Goal: Task Accomplishment & Management: Use online tool/utility

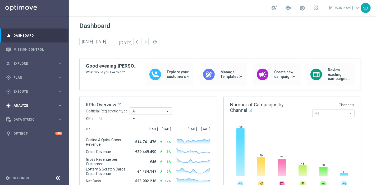
click at [22, 104] on span "Analyze" at bounding box center [35, 105] width 44 height 3
click at [23, 86] on div "play_circle_outline Execute keyboard_arrow_right" at bounding box center [34, 92] width 68 height 14
click at [21, 79] on span "Plan" at bounding box center [35, 77] width 44 height 3
click at [21, 111] on link "Streams" at bounding box center [34, 112] width 41 height 4
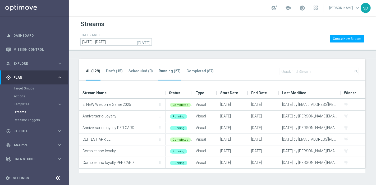
click at [165, 72] on tab-header "Running (27)" at bounding box center [170, 71] width 22 height 4
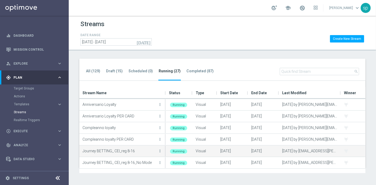
click at [163, 150] on div "Journey BETTING_ CEI_reg 8-16 more_vert" at bounding box center [122, 151] width 86 height 11
click at [162, 150] on icon "more_vert" at bounding box center [160, 151] width 4 height 4
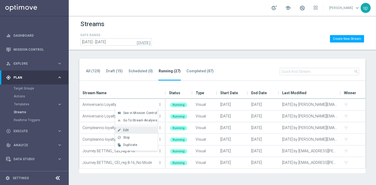
click at [134, 131] on div "Edit" at bounding box center [139, 131] width 32 height 4
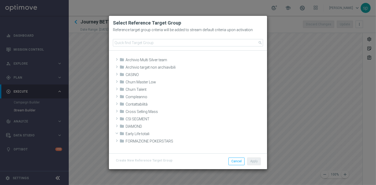
scroll to position [99, 0]
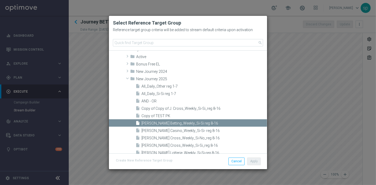
click at [76, 18] on modal-container "Select Reference Target Group Reference target group criteria will be added to …" at bounding box center [188, 92] width 376 height 185
click at [75, 24] on modal-container "Select Reference Target Group Reference target group criteria will be added to …" at bounding box center [188, 92] width 376 height 185
click at [231, 159] on button "Cancel" at bounding box center [237, 161] width 16 height 7
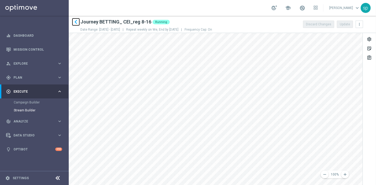
click at [76, 21] on icon "keyboard_arrow_left" at bounding box center [76, 22] width 8 height 8
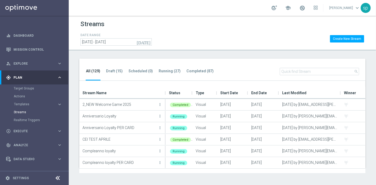
click at [164, 68] on li "Running (27)" at bounding box center [169, 74] width 22 height 12
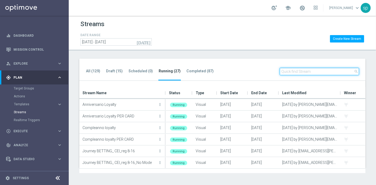
click at [299, 72] on input "text" at bounding box center [319, 71] width 79 height 7
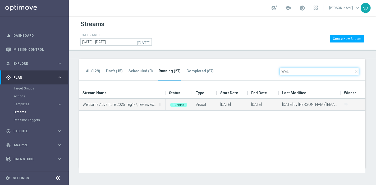
type input "WEL"
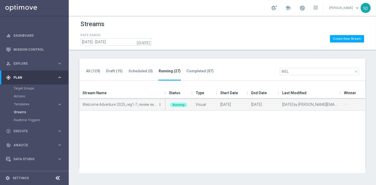
click at [159, 104] on icon "more_vert" at bounding box center [160, 105] width 4 height 4
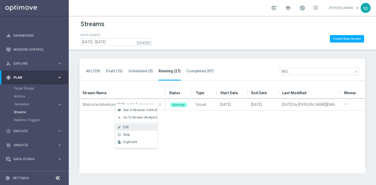
click at [137, 127] on div "Edit" at bounding box center [139, 128] width 32 height 4
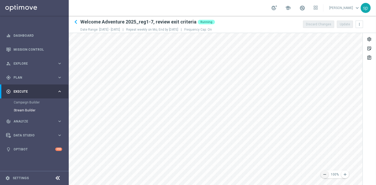
click at [326, 175] on icon "remove" at bounding box center [324, 174] width 5 height 5
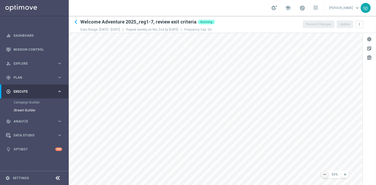
click at [326, 175] on icon "remove" at bounding box center [324, 174] width 5 height 5
click at [376, 149] on div "remove 20% add settings sticky_note_2 assignment" at bounding box center [222, 109] width 307 height 152
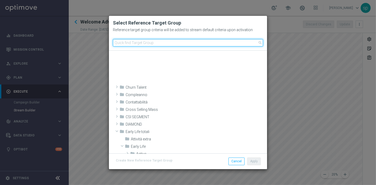
scroll to position [154, 0]
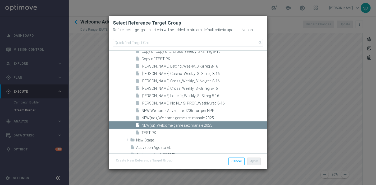
click at [82, 28] on modal-container "Select Reference Target Group Reference target group criteria will be added to …" at bounding box center [188, 92] width 376 height 185
click at [76, 21] on modal-container "Select Reference Target Group Reference target group criteria will be added to …" at bounding box center [188, 92] width 376 height 185
click at [241, 158] on button "Cancel" at bounding box center [237, 161] width 16 height 7
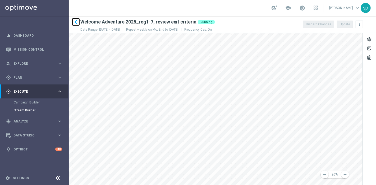
click at [75, 24] on icon "keyboard_arrow_left" at bounding box center [76, 22] width 8 height 8
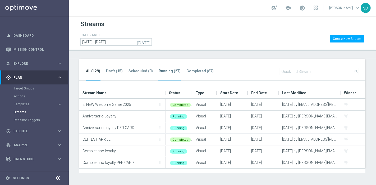
click at [159, 72] on tab-header "Running (27)" at bounding box center [170, 71] width 22 height 4
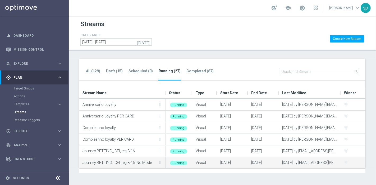
click at [159, 162] on icon "more_vert" at bounding box center [160, 163] width 4 height 4
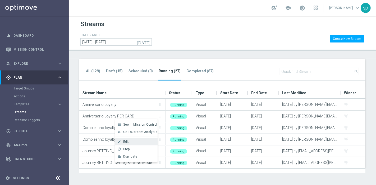
click at [134, 142] on div "Edit" at bounding box center [139, 142] width 32 height 4
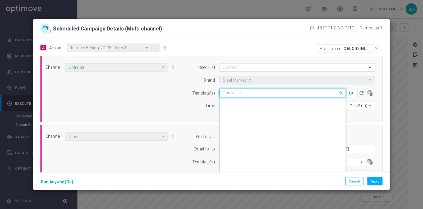
scroll to position [34301, 0]
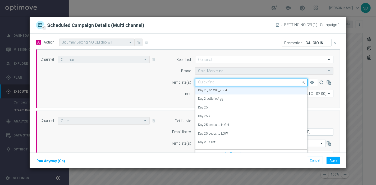
drag, startPoint x: 230, startPoint y: 81, endPoint x: 211, endPoint y: 82, distance: 18.5
click at [211, 82] on input "text" at bounding box center [246, 82] width 96 height 4
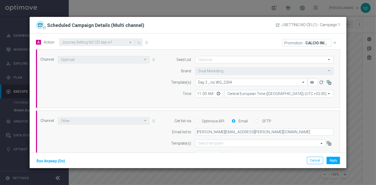
click at [157, 94] on div "Channel Optimail Optimail arrow_drop_down Drag here to set row groups Drag here…" at bounding box center [186, 78] width 301 height 45
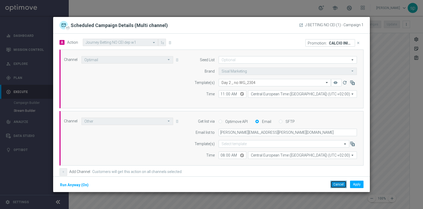
click at [337, 183] on button "Cancel" at bounding box center [339, 183] width 16 height 7
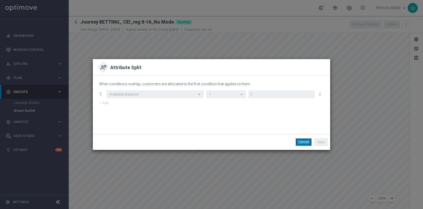
click at [302, 143] on button "Cancel" at bounding box center [304, 141] width 16 height 7
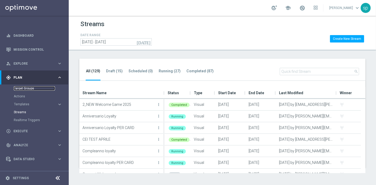
click at [28, 86] on link "Target Groups" at bounding box center [34, 88] width 41 height 4
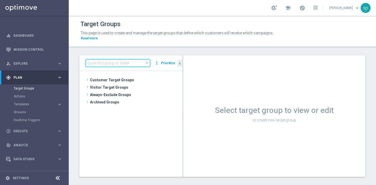
click at [109, 60] on input at bounding box center [118, 63] width 65 height 7
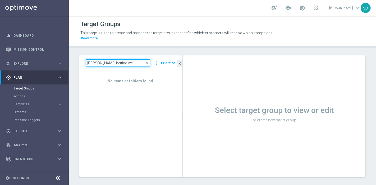
click at [91, 60] on input "j. betting we" at bounding box center [118, 63] width 65 height 7
click at [89, 60] on input "j.betting we" at bounding box center [118, 63] width 65 height 7
click at [91, 60] on input "j. betting we" at bounding box center [118, 63] width 65 height 7
click at [88, 60] on input "j. Betting we" at bounding box center [118, 63] width 65 height 7
click at [124, 60] on input "J. Betting we" at bounding box center [118, 63] width 65 height 7
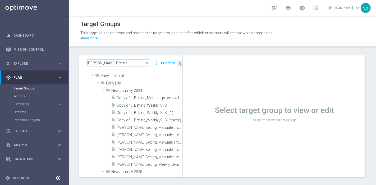
scroll to position [19, 0]
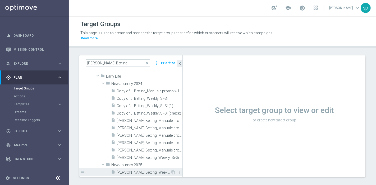
click at [158, 171] on span "[PERSON_NAME] Betting_Weekly_Si-Si reg 8-16" at bounding box center [144, 173] width 54 height 4
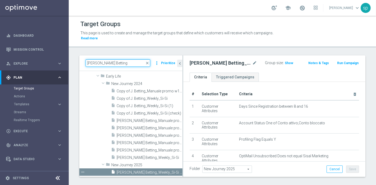
click at [133, 60] on input "J. Betting" at bounding box center [118, 63] width 65 height 7
drag, startPoint x: 133, startPoint y: 59, endPoint x: 61, endPoint y: 62, distance: 71.7
click at [61, 62] on main "equalizer Dashboard Mission Control" at bounding box center [188, 92] width 376 height 185
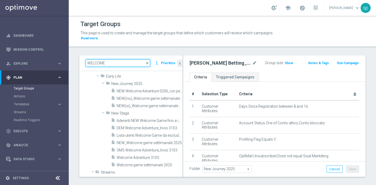
drag, startPoint x: 86, startPoint y: 58, endPoint x: 132, endPoint y: 62, distance: 46.2
click at [132, 62] on div "WELCOME close more_vert Prioritize" at bounding box center [130, 64] width 103 height 16
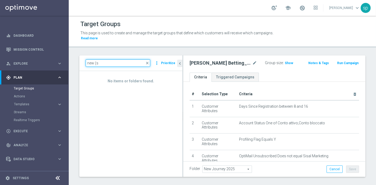
click at [95, 60] on input "new (s" at bounding box center [118, 63] width 65 height 7
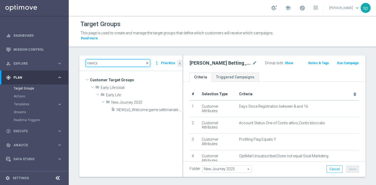
click at [98, 60] on input "new(s" at bounding box center [118, 63] width 65 height 7
type input "new(s"
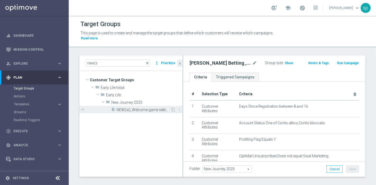
click at [140, 108] on span "NEW(si)_Welcome game settimanale 2025" at bounding box center [144, 110] width 54 height 4
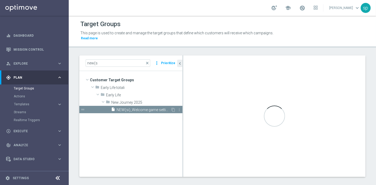
checkbox input "true"
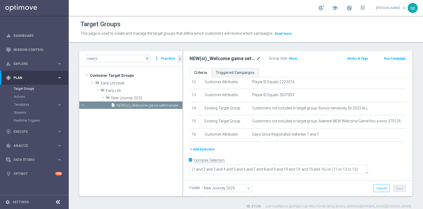
scroll to position [153, 0]
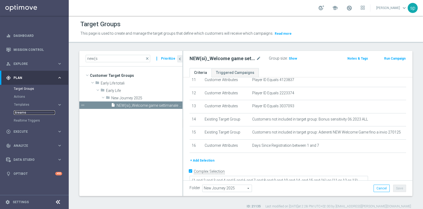
click at [21, 112] on link "Streams" at bounding box center [34, 112] width 41 height 4
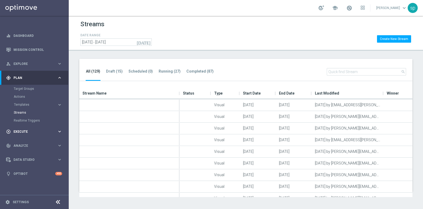
click at [24, 130] on span "Execute" at bounding box center [35, 131] width 44 height 3
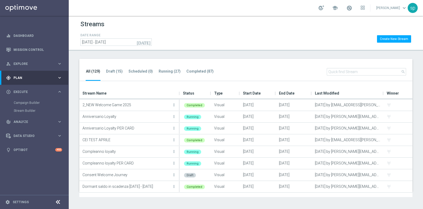
click at [29, 108] on div "Stream Builder" at bounding box center [41, 111] width 54 height 8
click at [30, 110] on link "Stream Builder" at bounding box center [34, 110] width 41 height 4
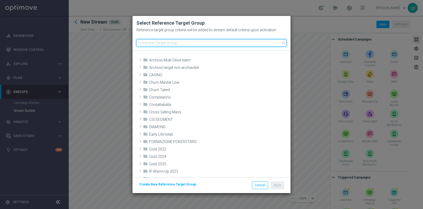
click at [186, 46] on input at bounding box center [211, 42] width 150 height 7
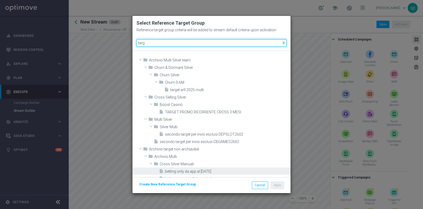
type input "targ"
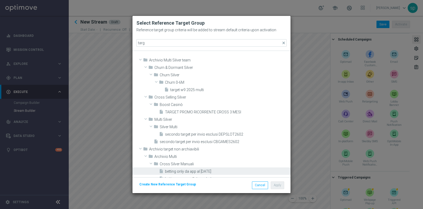
click at [185, 170] on span "betting only da app al 19.10.23" at bounding box center [227, 171] width 124 height 4
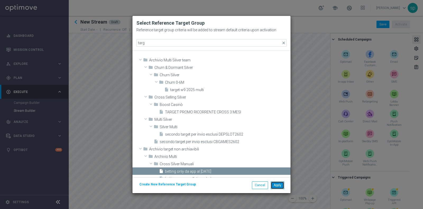
click at [283, 183] on button "Apply" at bounding box center [277, 184] width 13 height 7
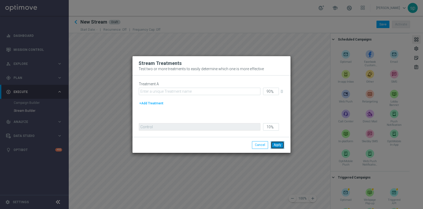
click at [273, 147] on button "Apply" at bounding box center [277, 144] width 13 height 7
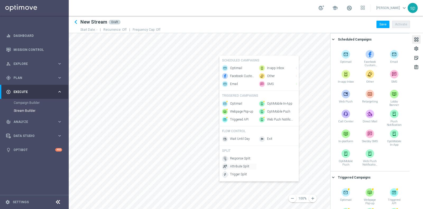
click at [244, 168] on span "Attribute Split" at bounding box center [239, 166] width 19 height 4
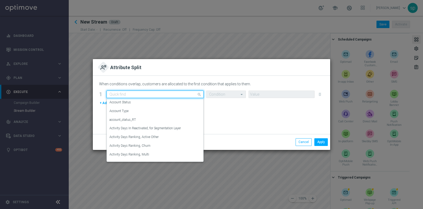
click at [139, 95] on input "text" at bounding box center [149, 94] width 81 height 4
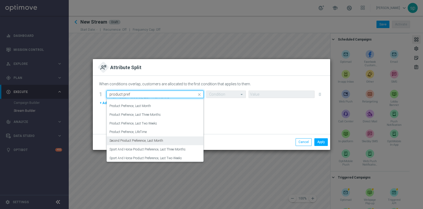
scroll to position [50, 0]
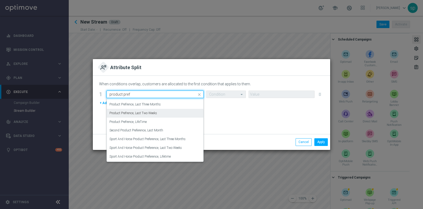
click at [168, 113] on div "Product Prefrence, Last Two Weeks" at bounding box center [154, 113] width 91 height 9
type input "product pref"
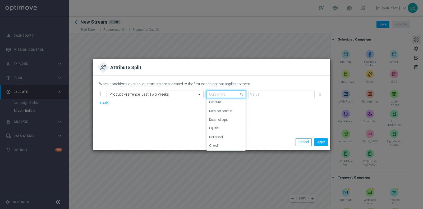
click at [227, 94] on input "text" at bounding box center [220, 94] width 23 height 4
click at [232, 124] on div "Equals" at bounding box center [226, 128] width 34 height 9
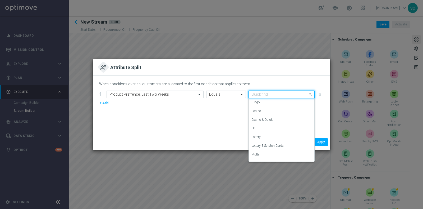
click at [261, 92] on input "text" at bounding box center [277, 94] width 50 height 4
click at [269, 111] on div "Casino" at bounding box center [282, 111] width 60 height 9
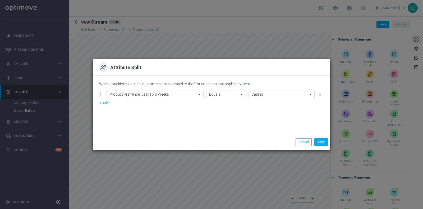
click at [106, 104] on button "+ Add" at bounding box center [104, 103] width 10 height 6
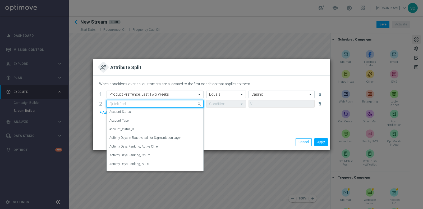
click at [124, 106] on div "Quick find" at bounding box center [155, 103] width 97 height 7
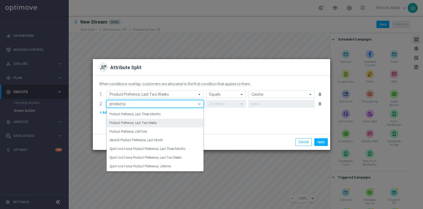
click at [165, 122] on div "Product Prefrence, Last Two Weeks" at bounding box center [154, 122] width 91 height 9
type input "product p"
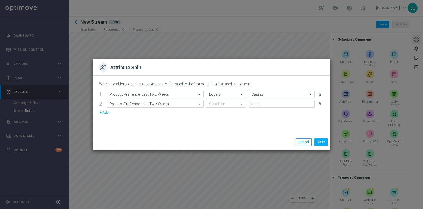
click at [224, 107] on div "Condition" at bounding box center [226, 103] width 40 height 7
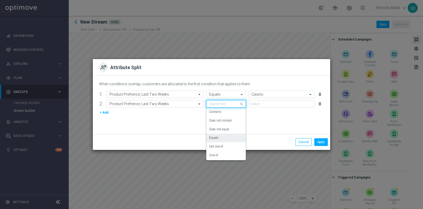
click at [226, 135] on div "Equals" at bounding box center [226, 137] width 34 height 9
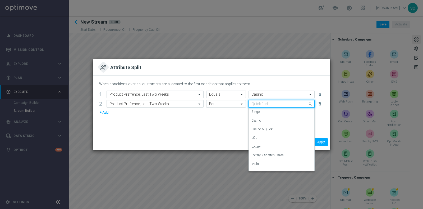
click at [258, 102] on input "text" at bounding box center [277, 104] width 50 height 4
click at [266, 144] on div "Lottery" at bounding box center [282, 146] width 60 height 9
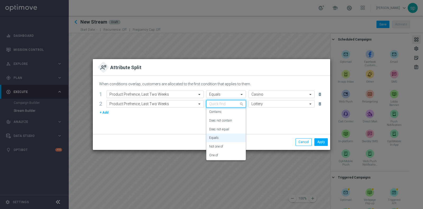
click at [236, 107] on div "Quick find Equals" at bounding box center [226, 103] width 40 height 7
click at [231, 129] on div "Does not equal" at bounding box center [226, 129] width 34 height 9
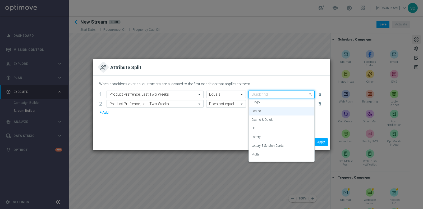
click at [257, 94] on input "text" at bounding box center [277, 94] width 50 height 4
click at [263, 119] on label "Casino & Quick" at bounding box center [262, 119] width 21 height 4
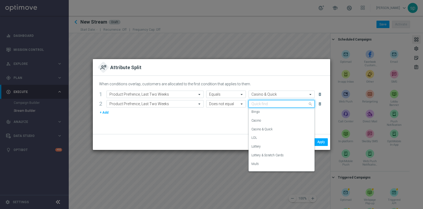
click at [261, 105] on input "text" at bounding box center [277, 104] width 50 height 4
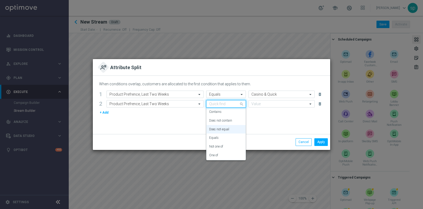
click at [238, 105] on div at bounding box center [226, 104] width 39 height 4
click at [233, 148] on div "Not one of" at bounding box center [226, 146] width 34 height 9
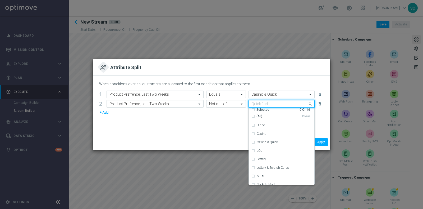
click at [263, 106] on input "text" at bounding box center [280, 104] width 56 height 4
click at [254, 149] on div "LOL" at bounding box center [282, 150] width 60 height 8
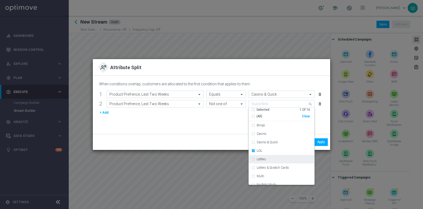
click at [254, 158] on div "Lottery" at bounding box center [282, 159] width 60 height 8
click at [254, 168] on div "Lottery & Scratch Cards" at bounding box center [282, 167] width 60 height 8
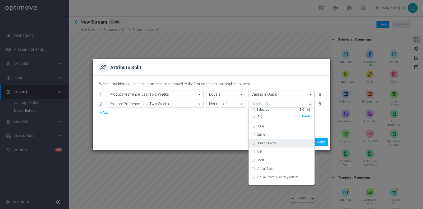
click at [254, 143] on div "Scratch Cards" at bounding box center [282, 143] width 60 height 8
click at [233, 130] on div "When conditions overlap, customers are allocated to the first condition that ap…" at bounding box center [212, 105] width 238 height 58
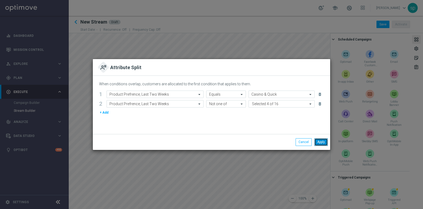
click at [321, 143] on button "Apply" at bounding box center [320, 141] width 13 height 7
click at [297, 139] on button "Cancel" at bounding box center [304, 141] width 16 height 7
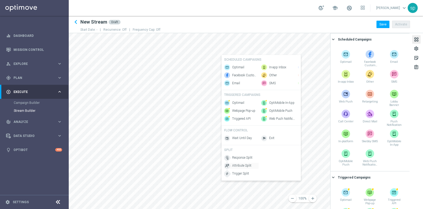
click at [244, 168] on span "Attribute Split" at bounding box center [241, 165] width 19 height 4
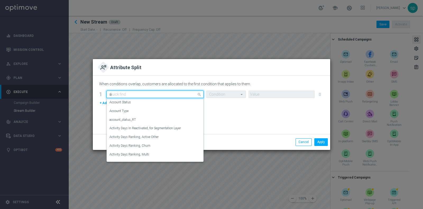
click at [165, 95] on input "a" at bounding box center [149, 94] width 81 height 4
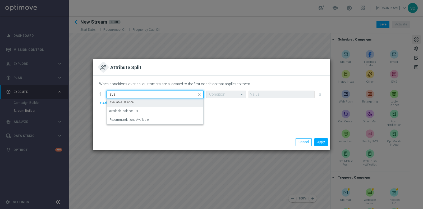
click at [156, 103] on div "Available Balance" at bounding box center [154, 102] width 91 height 9
type input "ava"
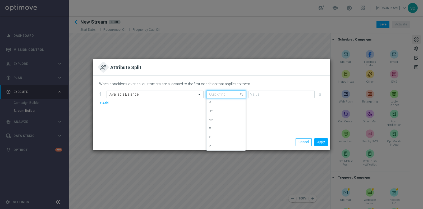
click at [239, 94] on div at bounding box center [226, 94] width 39 height 4
click at [232, 104] on div "<" at bounding box center [226, 102] width 34 height 9
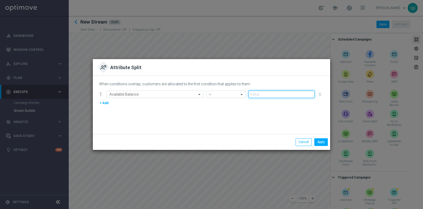
click at [267, 93] on input "number" at bounding box center [282, 93] width 66 height 7
type input "3"
click at [315, 143] on button "Apply" at bounding box center [320, 141] width 13 height 7
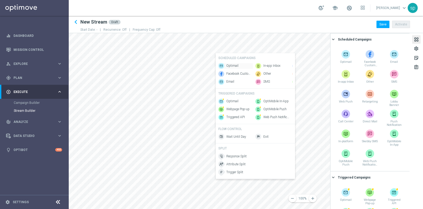
click at [237, 63] on span "Optimail" at bounding box center [232, 65] width 12 height 4
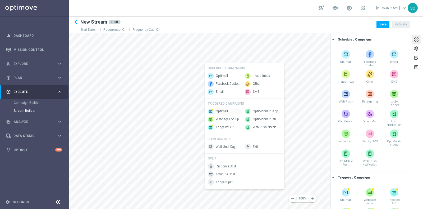
click at [225, 111] on span "Optimail" at bounding box center [222, 111] width 12 height 4
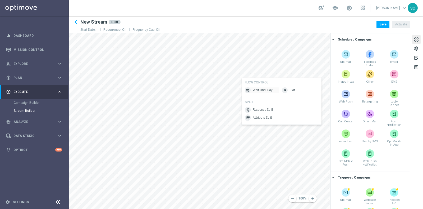
click at [259, 90] on span "Wait Until Day" at bounding box center [263, 90] width 20 height 4
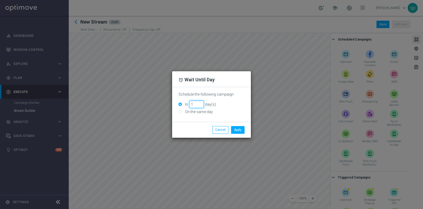
type input "1"
click at [199, 103] on input "1" at bounding box center [196, 104] width 15 height 7
click at [236, 130] on button "Apply" at bounding box center [237, 129] width 13 height 7
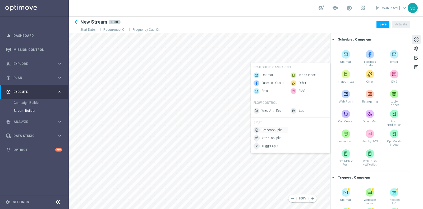
click at [268, 132] on span "Response Split" at bounding box center [272, 130] width 20 height 4
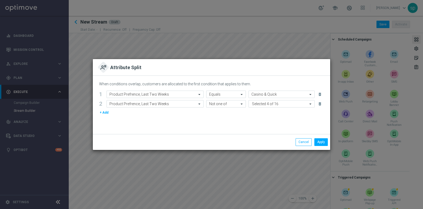
click at [104, 112] on button "+ Add" at bounding box center [104, 112] width 10 height 6
click at [319, 114] on icon "delete_forever" at bounding box center [320, 113] width 4 height 4
click at [303, 141] on button "Cancel" at bounding box center [304, 141] width 16 height 7
click at [306, 143] on button "Cancel" at bounding box center [304, 141] width 16 height 7
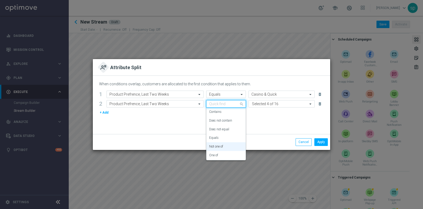
click at [227, 104] on input "text" at bounding box center [220, 104] width 23 height 4
click at [218, 136] on label "Equals" at bounding box center [214, 137] width 10 height 4
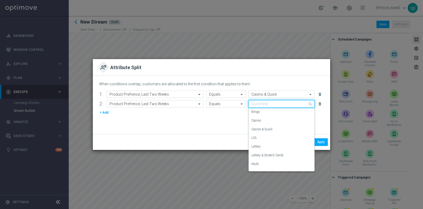
click at [261, 102] on input "text" at bounding box center [277, 104] width 50 height 4
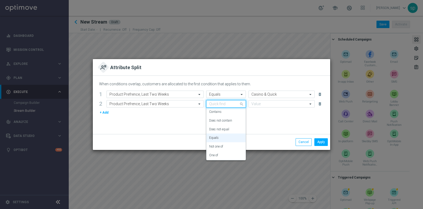
click at [228, 105] on input "text" at bounding box center [220, 104] width 23 height 4
click at [228, 156] on div "One of" at bounding box center [226, 155] width 34 height 9
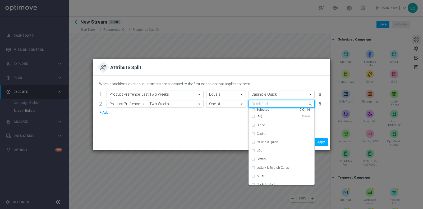
click at [256, 105] on input "text" at bounding box center [280, 104] width 56 height 4
click at [255, 159] on div "Lottery" at bounding box center [282, 159] width 60 height 8
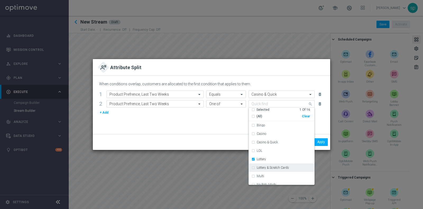
click at [254, 166] on div "Lottery & Scratch Cards" at bounding box center [282, 167] width 60 height 8
click at [251, 165] on div "Scratch Cards" at bounding box center [282, 166] width 66 height 8
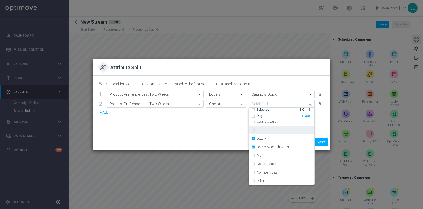
click at [254, 130] on div "LOL" at bounding box center [282, 130] width 60 height 8
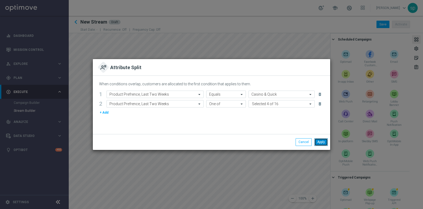
click at [325, 142] on button "Apply" at bounding box center [320, 141] width 13 height 7
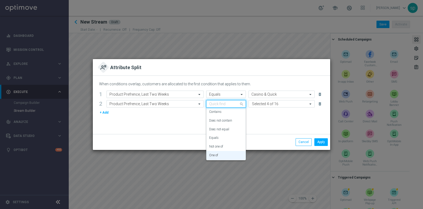
click at [231, 104] on input "text" at bounding box center [220, 104] width 23 height 4
click at [226, 135] on div "Equals" at bounding box center [226, 137] width 34 height 9
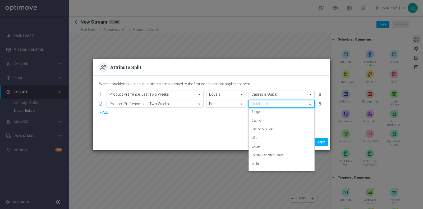
click at [261, 104] on input "text" at bounding box center [277, 104] width 50 height 4
click at [265, 145] on div "Lottery" at bounding box center [282, 146] width 60 height 9
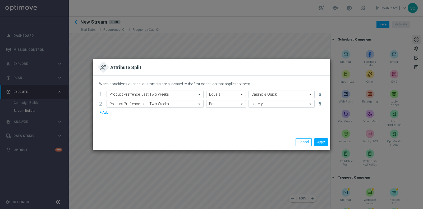
click at [107, 112] on button "+ Add" at bounding box center [104, 112] width 10 height 6
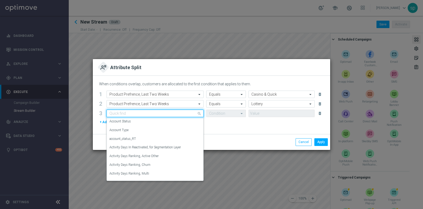
click at [129, 114] on input "text" at bounding box center [149, 113] width 81 height 4
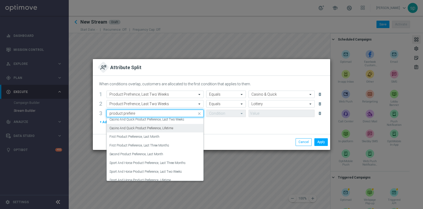
scroll to position [15, 0]
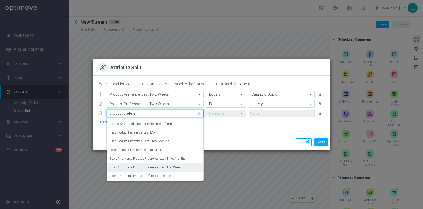
click at [177, 166] on label "Sport And Horse Product Preference, Last Two Weeks" at bounding box center [145, 167] width 72 height 4
type input "product prefere"
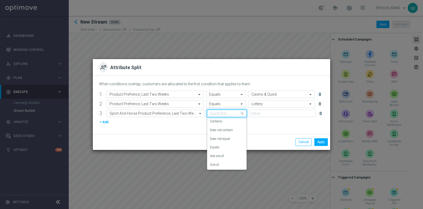
click at [226, 111] on input "text" at bounding box center [221, 113] width 23 height 4
click at [225, 144] on div "Equals" at bounding box center [227, 147] width 34 height 9
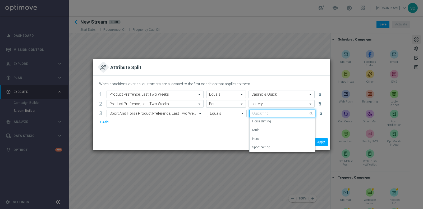
click at [264, 114] on input "text" at bounding box center [277, 113] width 50 height 4
click at [267, 145] on label "Sport betting" at bounding box center [261, 147] width 18 height 4
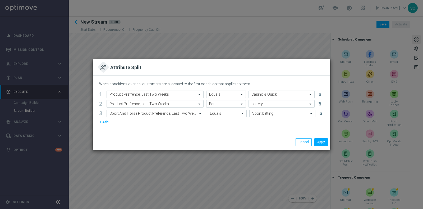
click at [103, 123] on button "+ Add" at bounding box center [104, 122] width 10 height 6
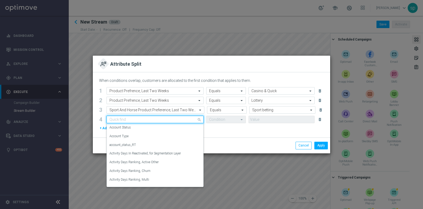
click at [186, 117] on input "text" at bounding box center [149, 119] width 81 height 4
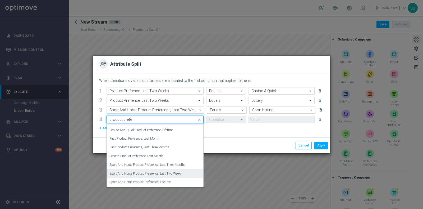
click at [180, 172] on label "Sport And Horse Product Preference, Last Two Weeks" at bounding box center [145, 173] width 72 height 4
type input "product prefe"
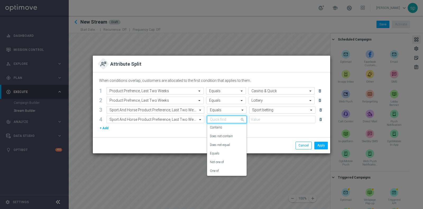
click at [218, 118] on input "text" at bounding box center [221, 119] width 23 height 4
click at [223, 155] on div "Equals" at bounding box center [227, 153] width 34 height 9
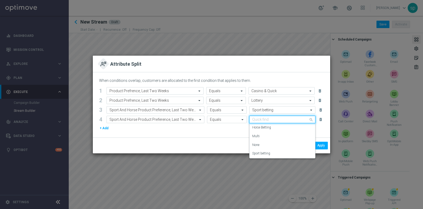
click at [255, 116] on div "Quick find" at bounding box center [282, 119] width 66 height 7
click at [266, 136] on div "Multi" at bounding box center [282, 136] width 60 height 9
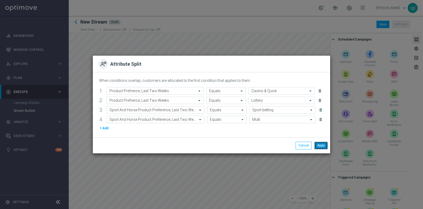
click at [321, 143] on button "Apply" at bounding box center [320, 144] width 13 height 7
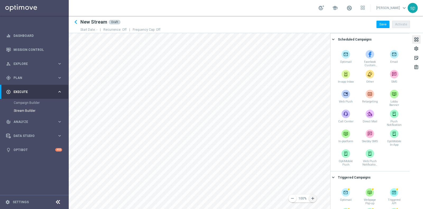
click at [312, 185] on icon "add" at bounding box center [313, 198] width 5 height 5
click at [314, 185] on button "add" at bounding box center [313, 198] width 8 height 8
click at [294, 185] on icon "remove" at bounding box center [292, 198] width 5 height 5
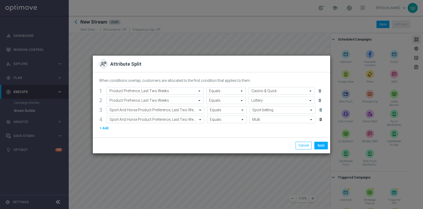
click at [319, 120] on icon "delete_forever" at bounding box center [321, 119] width 4 height 4
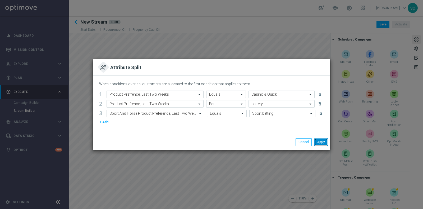
click at [323, 139] on button "Apply" at bounding box center [320, 141] width 13 height 7
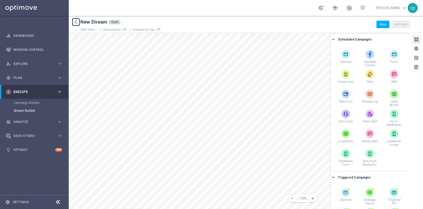
click at [73, 22] on icon "keyboard_arrow_left" at bounding box center [76, 22] width 8 height 8
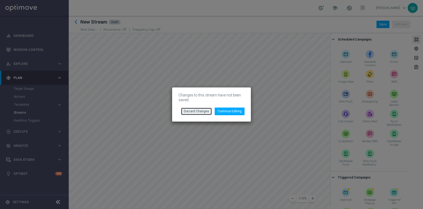
click at [204, 113] on button "Discard Changes" at bounding box center [196, 110] width 31 height 7
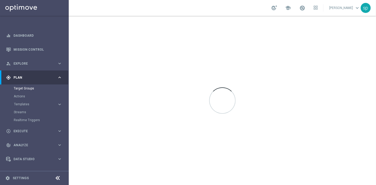
click at [24, 106] on button "Templates keyboard_arrow_right" at bounding box center [38, 104] width 49 height 4
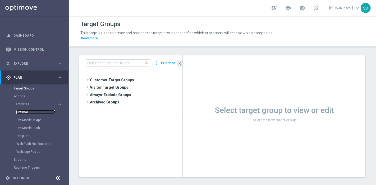
click at [24, 111] on link "Optimail" at bounding box center [35, 112] width 39 height 4
click at [21, 102] on button "Templates keyboard_arrow_right" at bounding box center [38, 104] width 49 height 4
click at [24, 102] on button "Templates keyboard_arrow_right" at bounding box center [38, 104] width 49 height 4
click at [24, 112] on link "Optimail" at bounding box center [35, 112] width 39 height 4
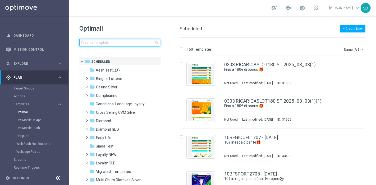
click at [114, 42] on input at bounding box center [119, 42] width 81 height 7
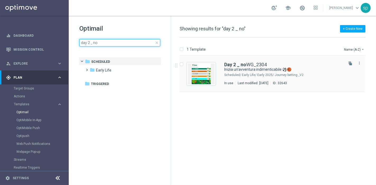
type input "day 2 _ no"
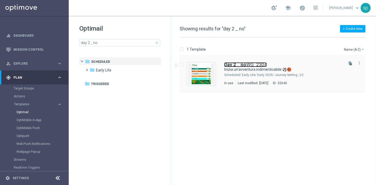
click at [240, 66] on b "Day 2 _ no" at bounding box center [235, 65] width 22 height 6
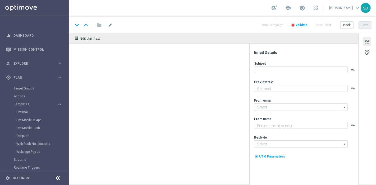
type textarea "Per te fino a 15€ di bonus con una promo esclusiva"
type input "newsletter@comunicazioni.sisal.it"
type textarea "Sisal"
type input "info@sisal.it"
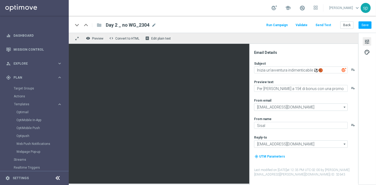
drag, startPoint x: 376, startPoint y: 111, endPoint x: 376, endPoint y: 148, distance: 37.6
click at [376, 148] on div "tune palette" at bounding box center [367, 109] width 18 height 152
